Goal: Transaction & Acquisition: Purchase product/service

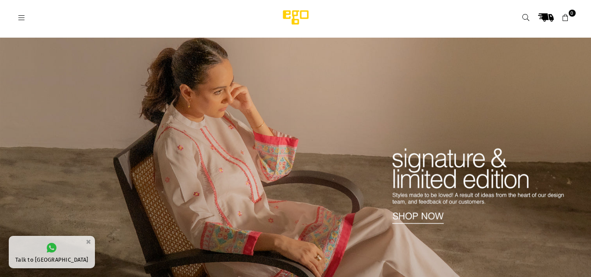
click at [23, 10] on div at bounding box center [138, 18] width 240 height 16
click at [21, 15] on icon at bounding box center [22, 18] width 8 height 8
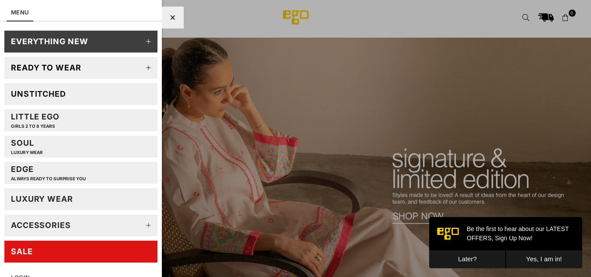
click at [35, 35] on link "EVERYTHING NEW" at bounding box center [80, 42] width 153 height 22
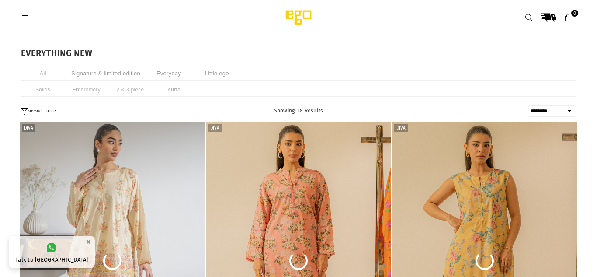
select select "******"
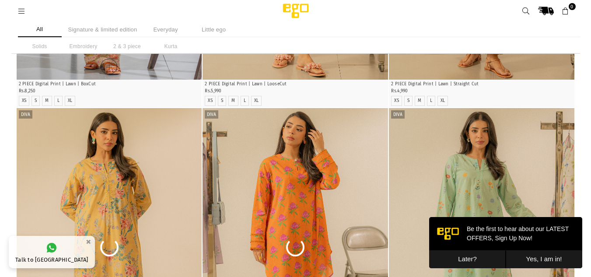
scroll to position [389, 0]
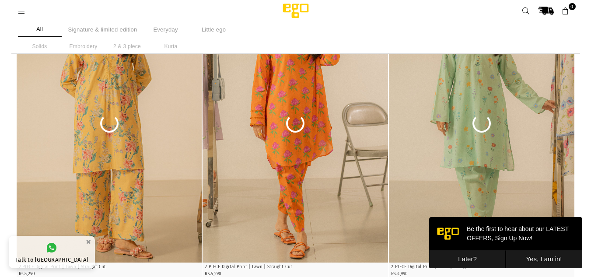
click at [440, 264] on button "Later?" at bounding box center [467, 259] width 76 height 18
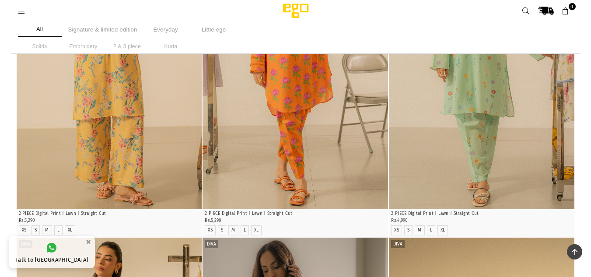
scroll to position [0, 0]
